Goal: Unclear: Browse casually

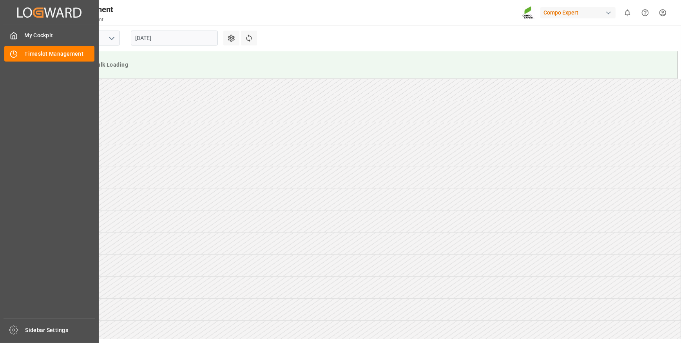
scroll to position [214, 0]
